Goal: Navigation & Orientation: Find specific page/section

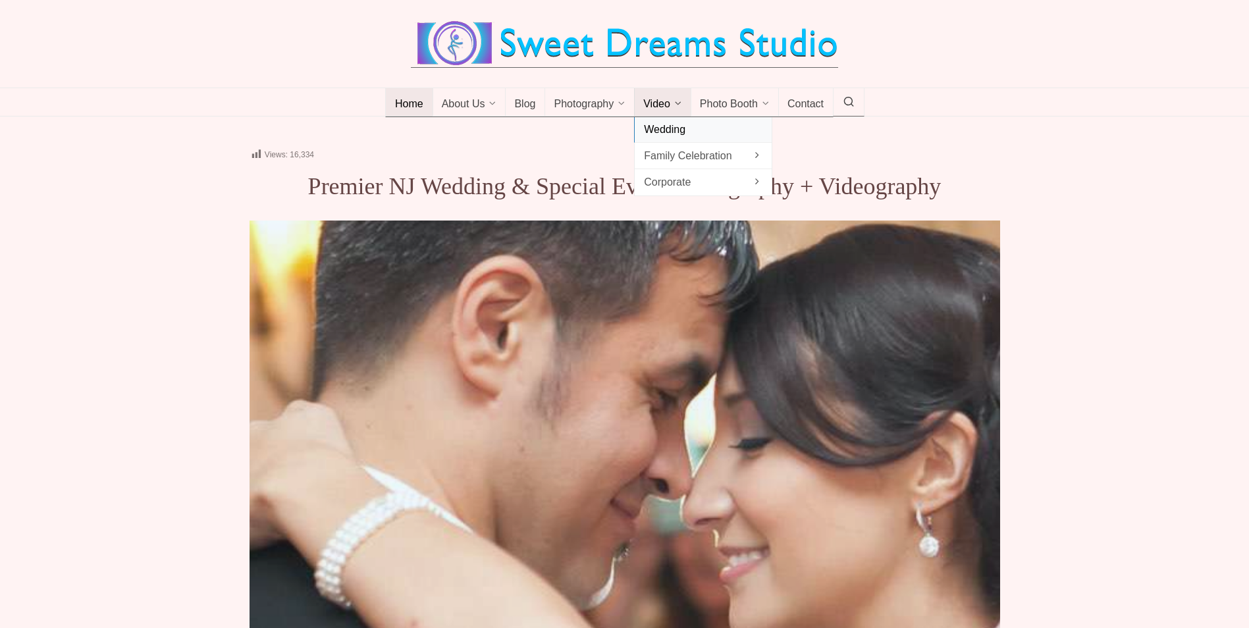
click at [677, 127] on span "Wedding" at bounding box center [703, 130] width 119 height 18
